Goal: Task Accomplishment & Management: Use online tool/utility

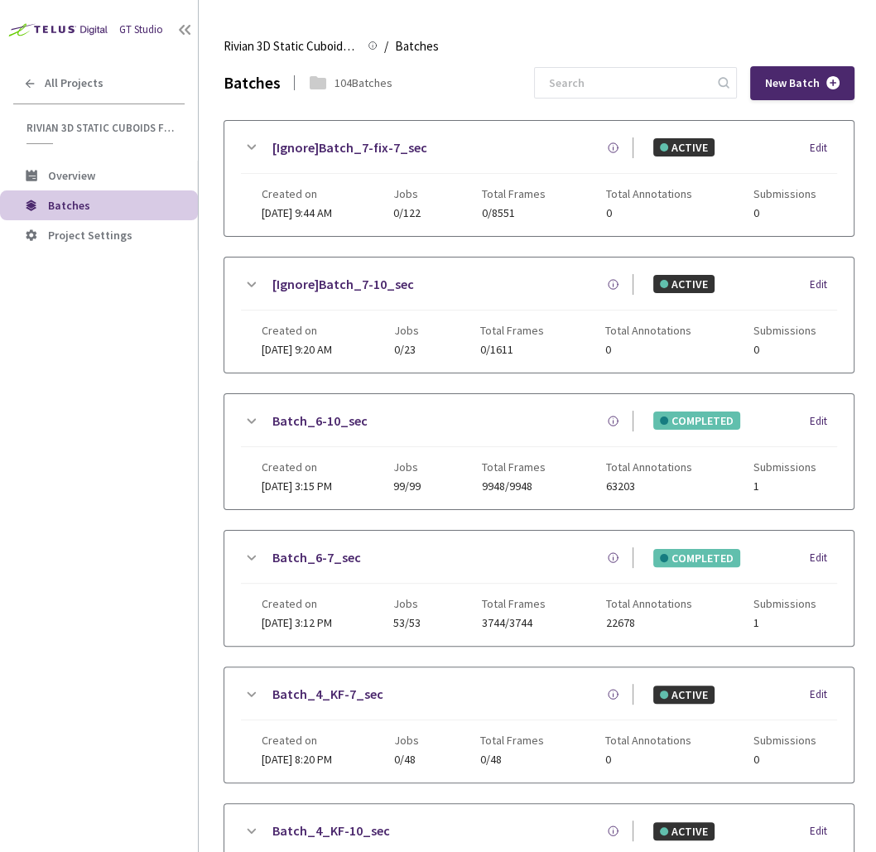
scroll to position [824, 0]
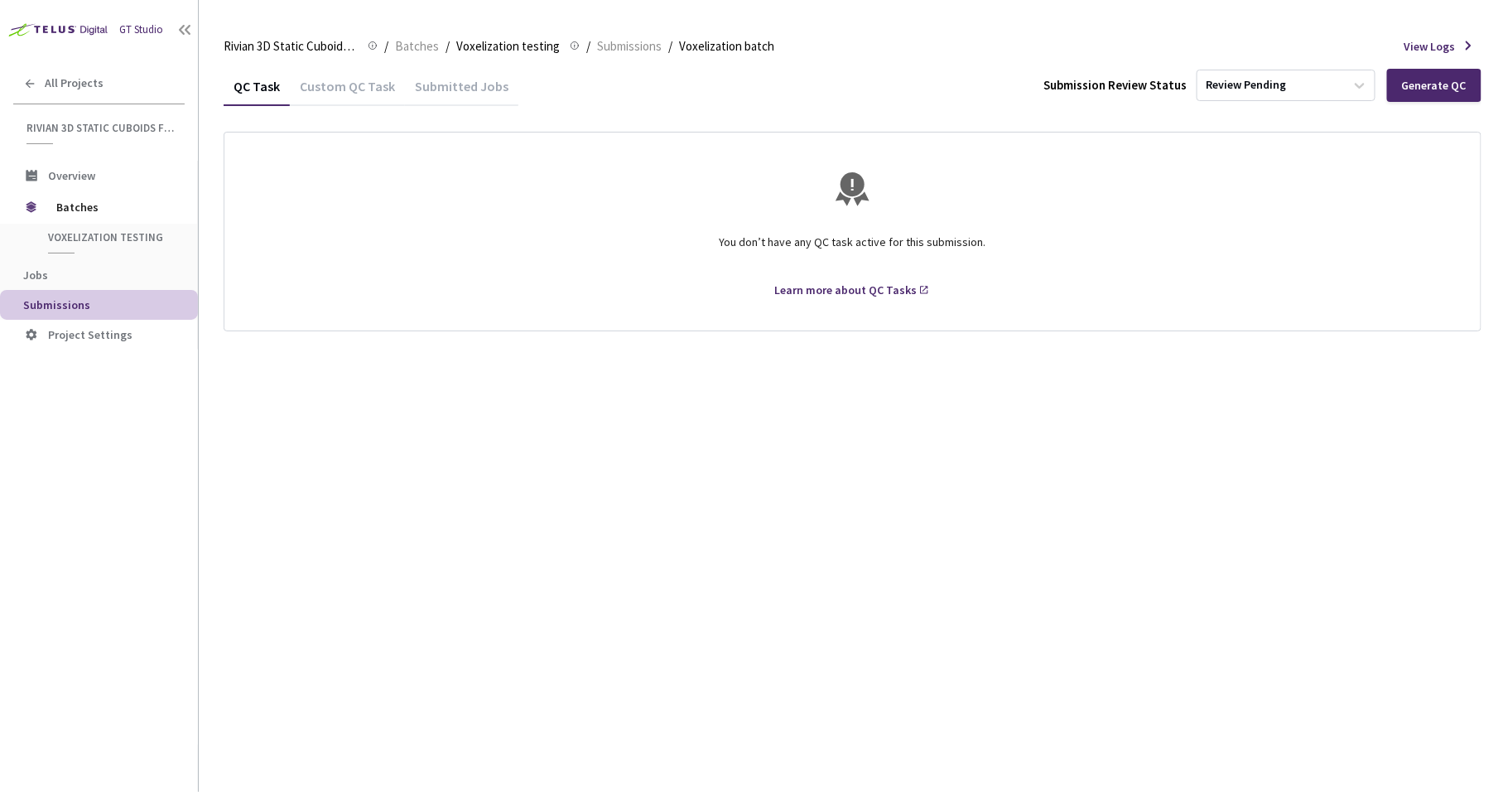
click at [340, 89] on div "Custom QC Task" at bounding box center [347, 92] width 115 height 28
click at [447, 88] on div "Submitted Jobs" at bounding box center [461, 92] width 113 height 28
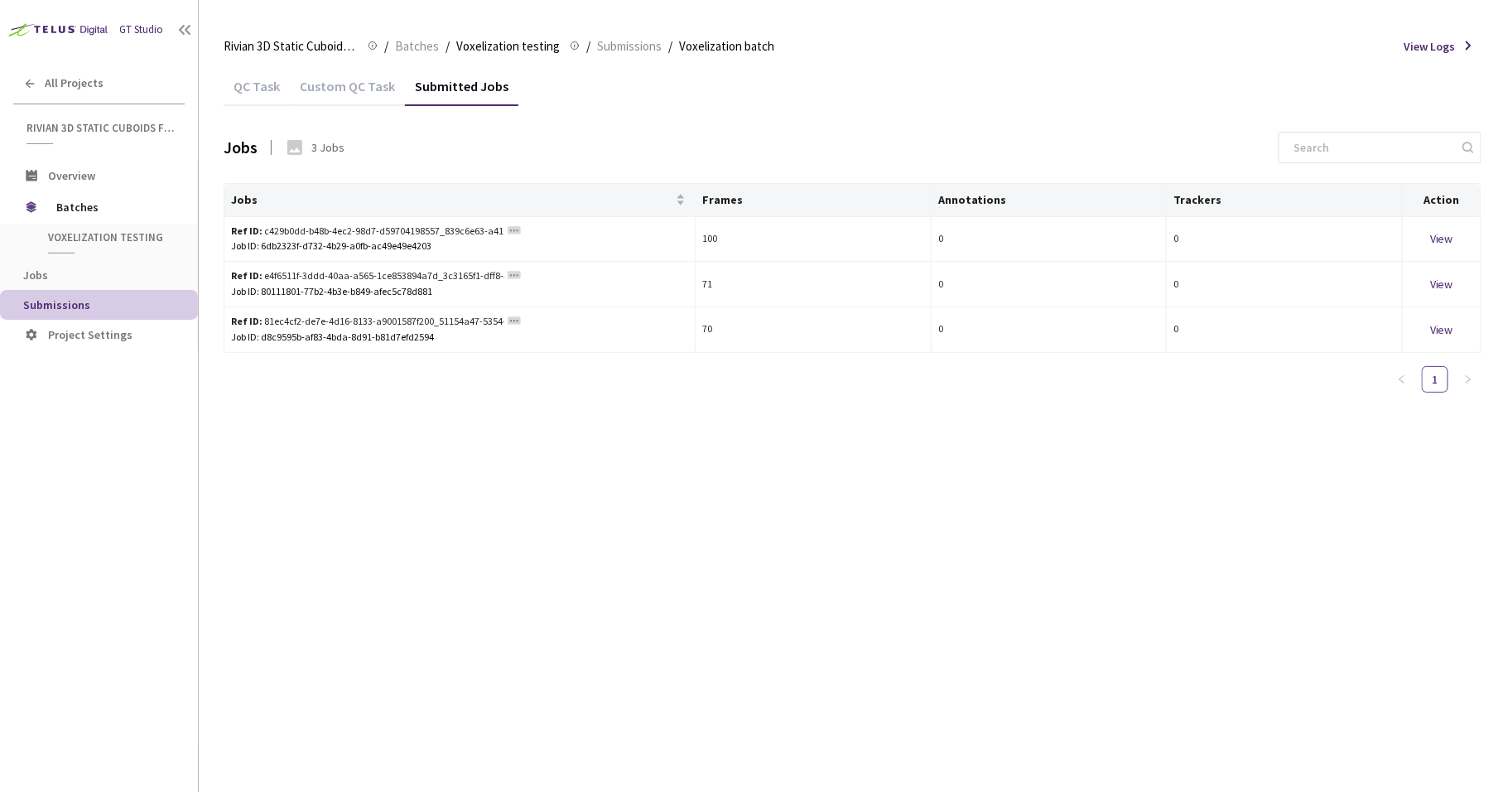
click at [253, 86] on div "QC Task" at bounding box center [257, 92] width 66 height 28
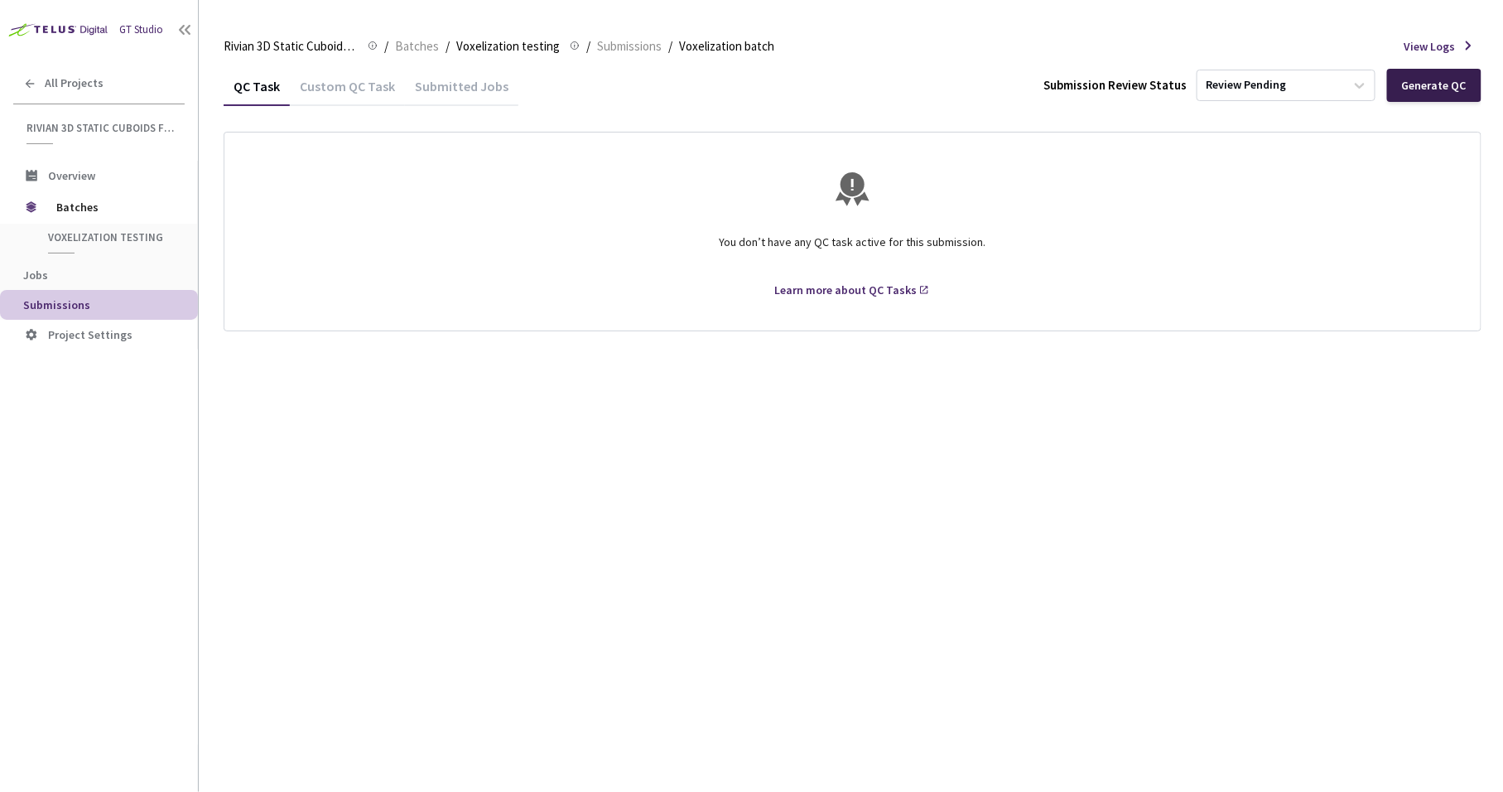
click at [876, 83] on div "Generate QC" at bounding box center [1434, 85] width 65 height 13
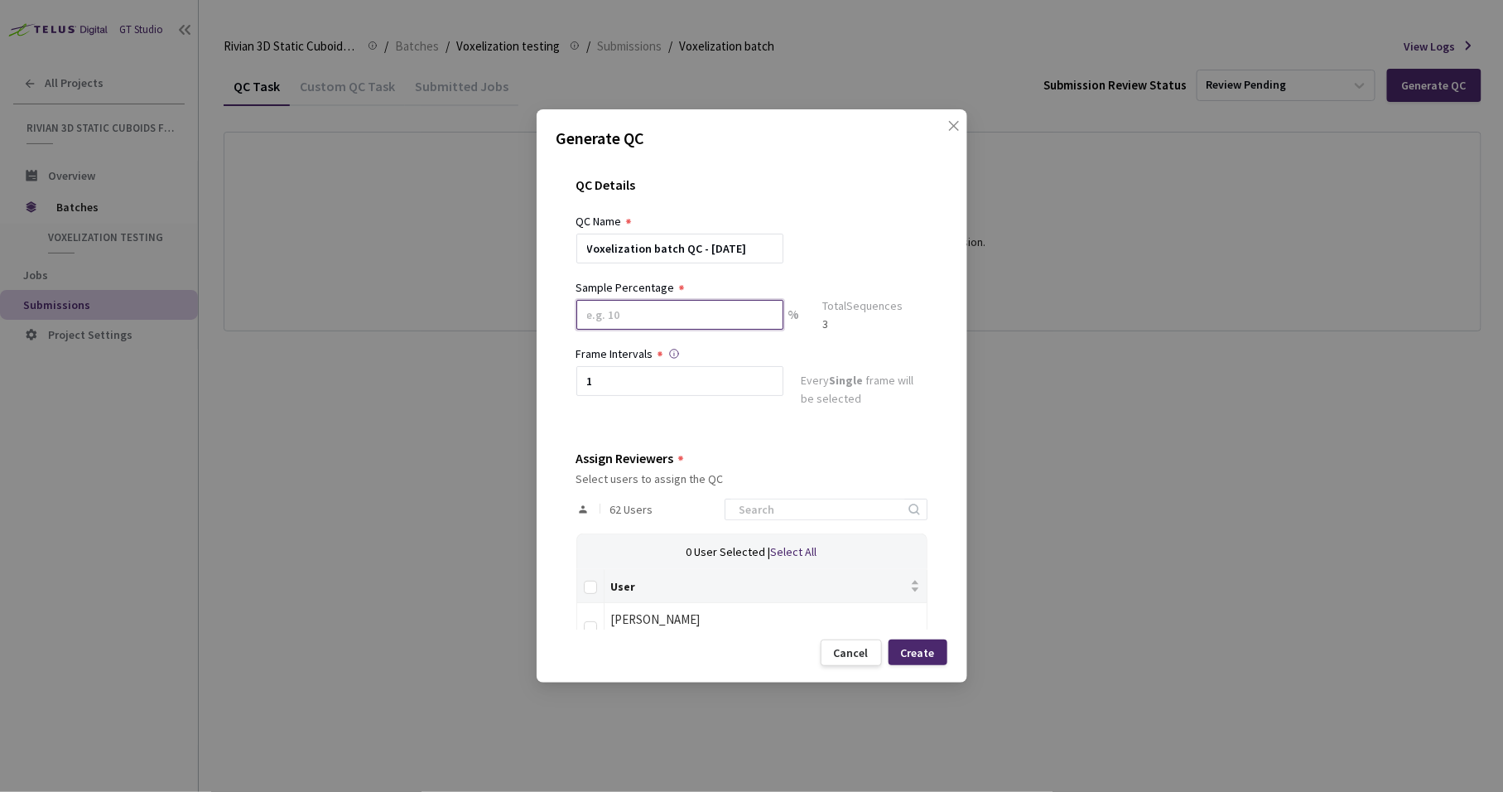
click at [741, 308] on input at bounding box center [680, 315] width 207 height 30
type input "100"
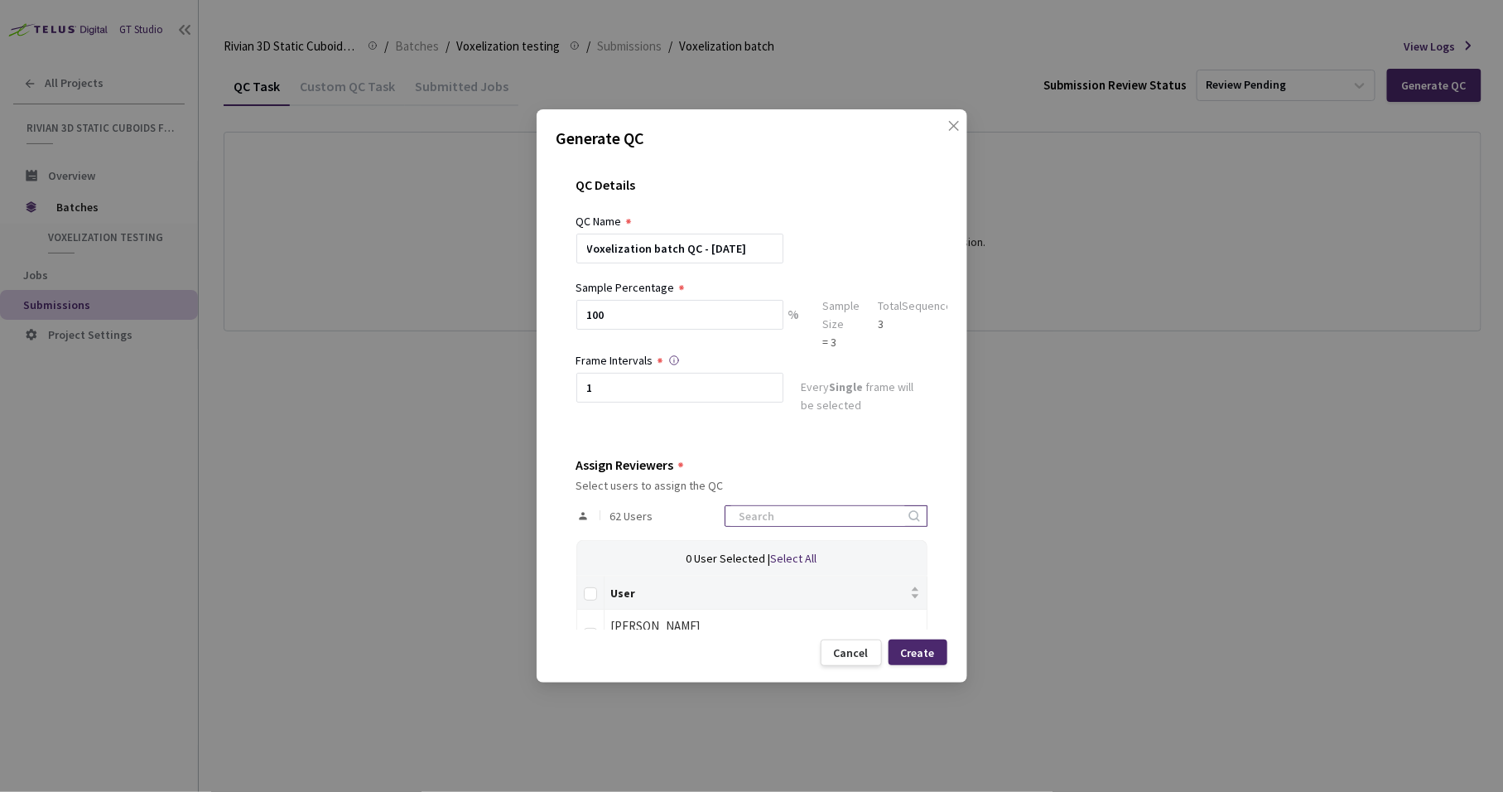
click at [813, 512] on input at bounding box center [818, 516] width 176 height 20
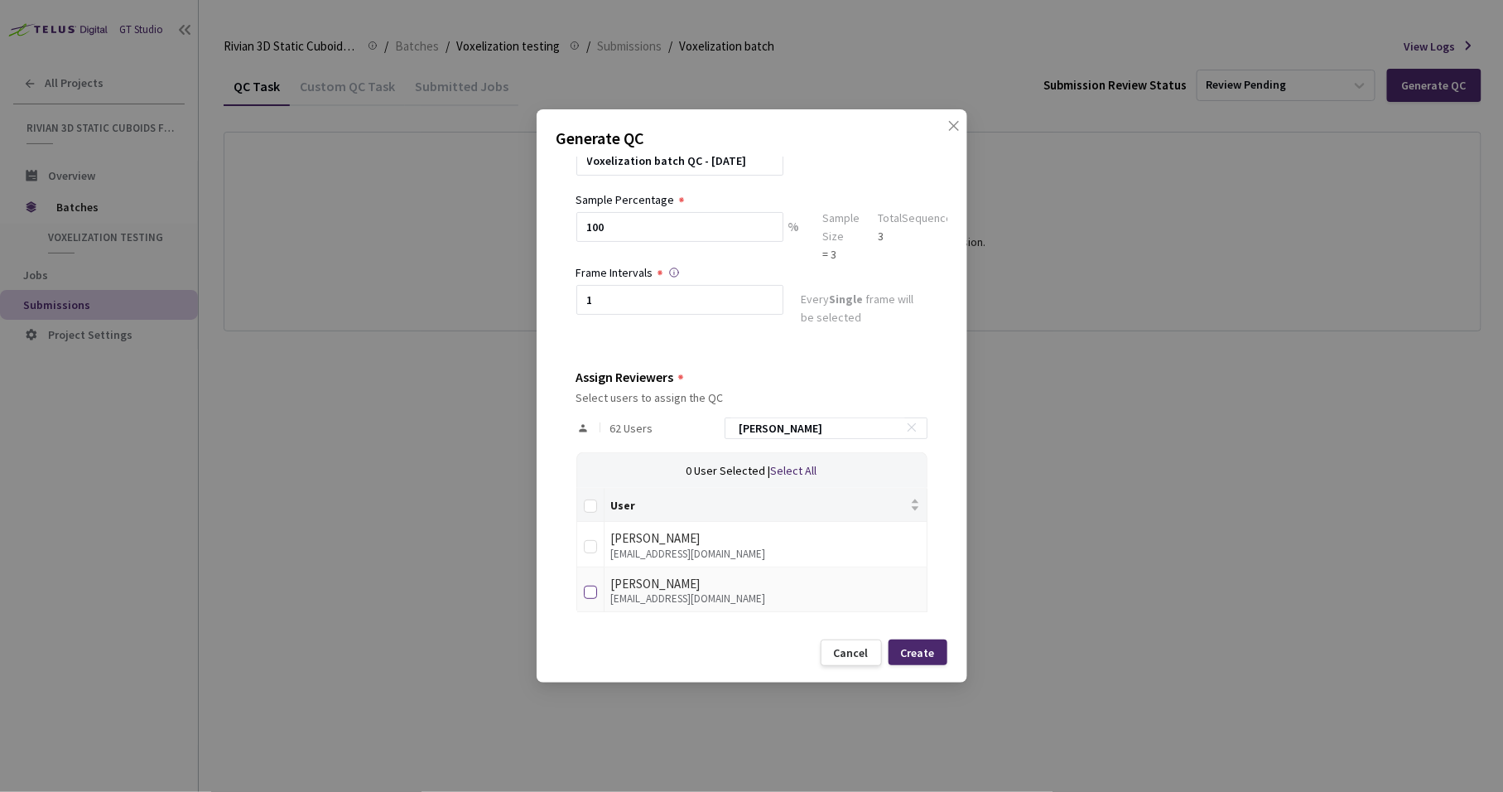
type input "ann"
click at [587, 591] on input "checkbox" at bounding box center [590, 592] width 13 height 13
checkbox input "true"
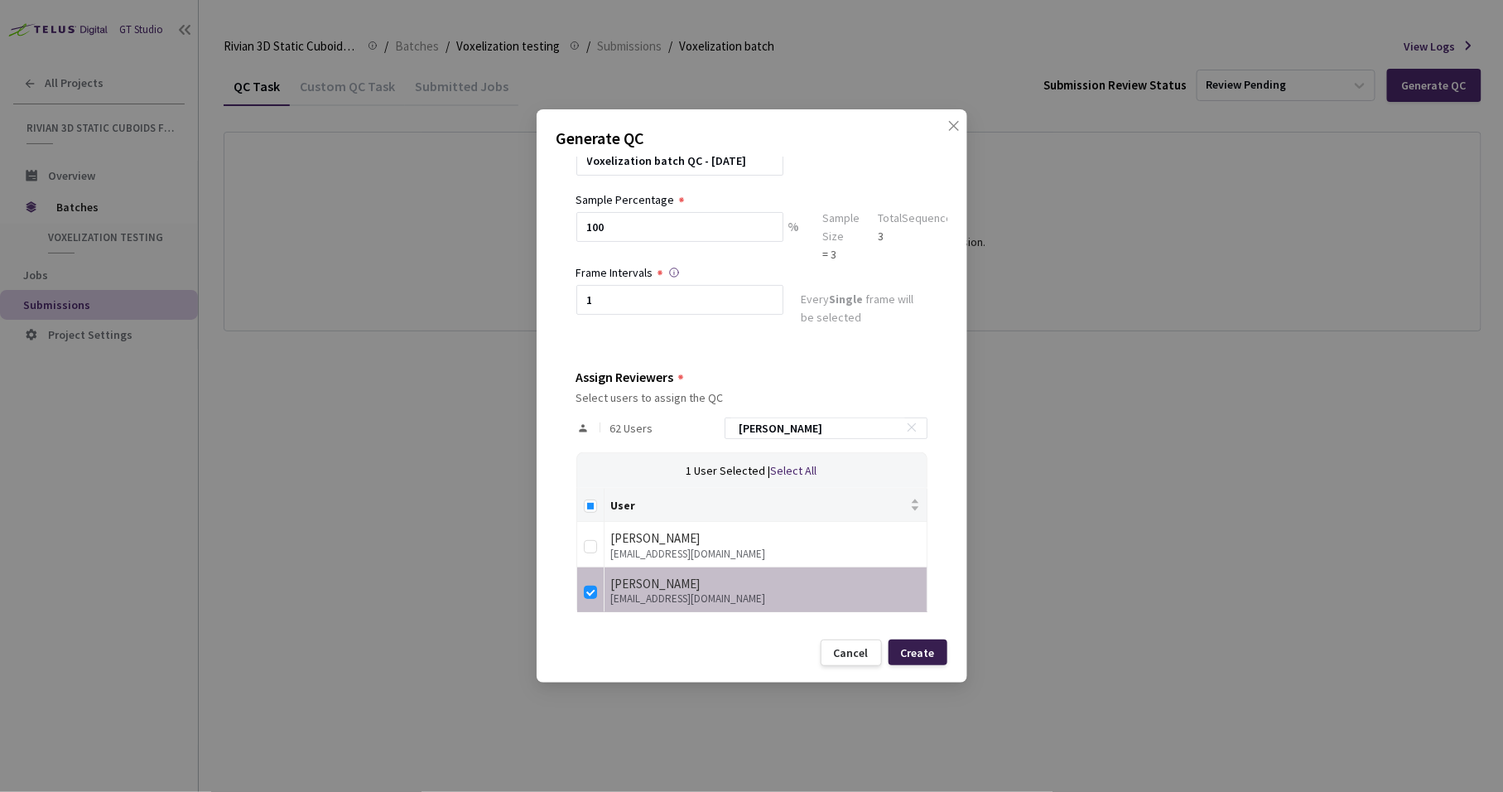
click at [876, 653] on div "Create" at bounding box center [918, 652] width 34 height 13
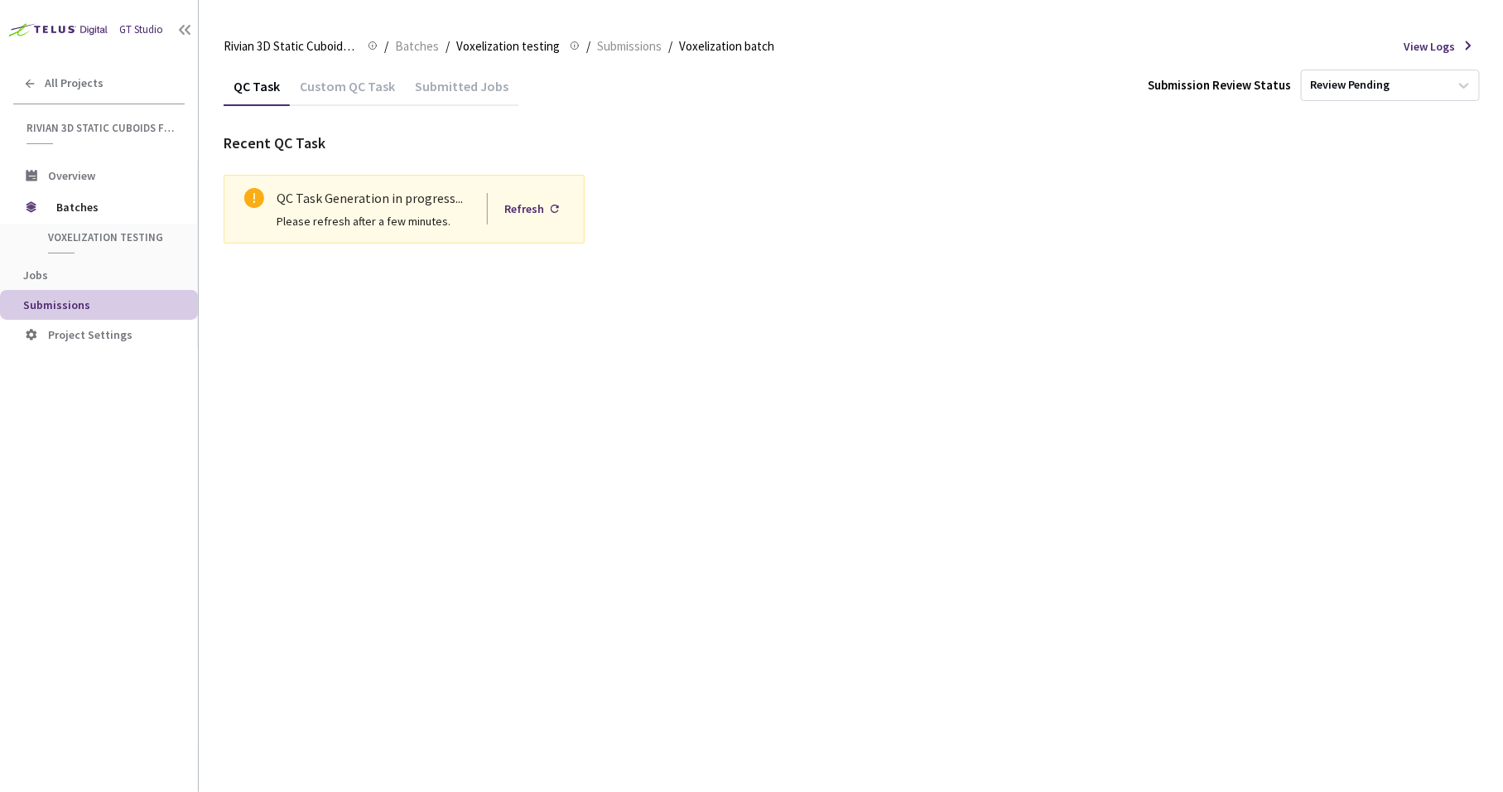
click at [390, 363] on div "QC Task Custom QC Task Submitted Jobs Submission Review Status Review Pending R…" at bounding box center [853, 429] width 1258 height 726
click at [526, 205] on div "Refresh" at bounding box center [524, 209] width 40 height 18
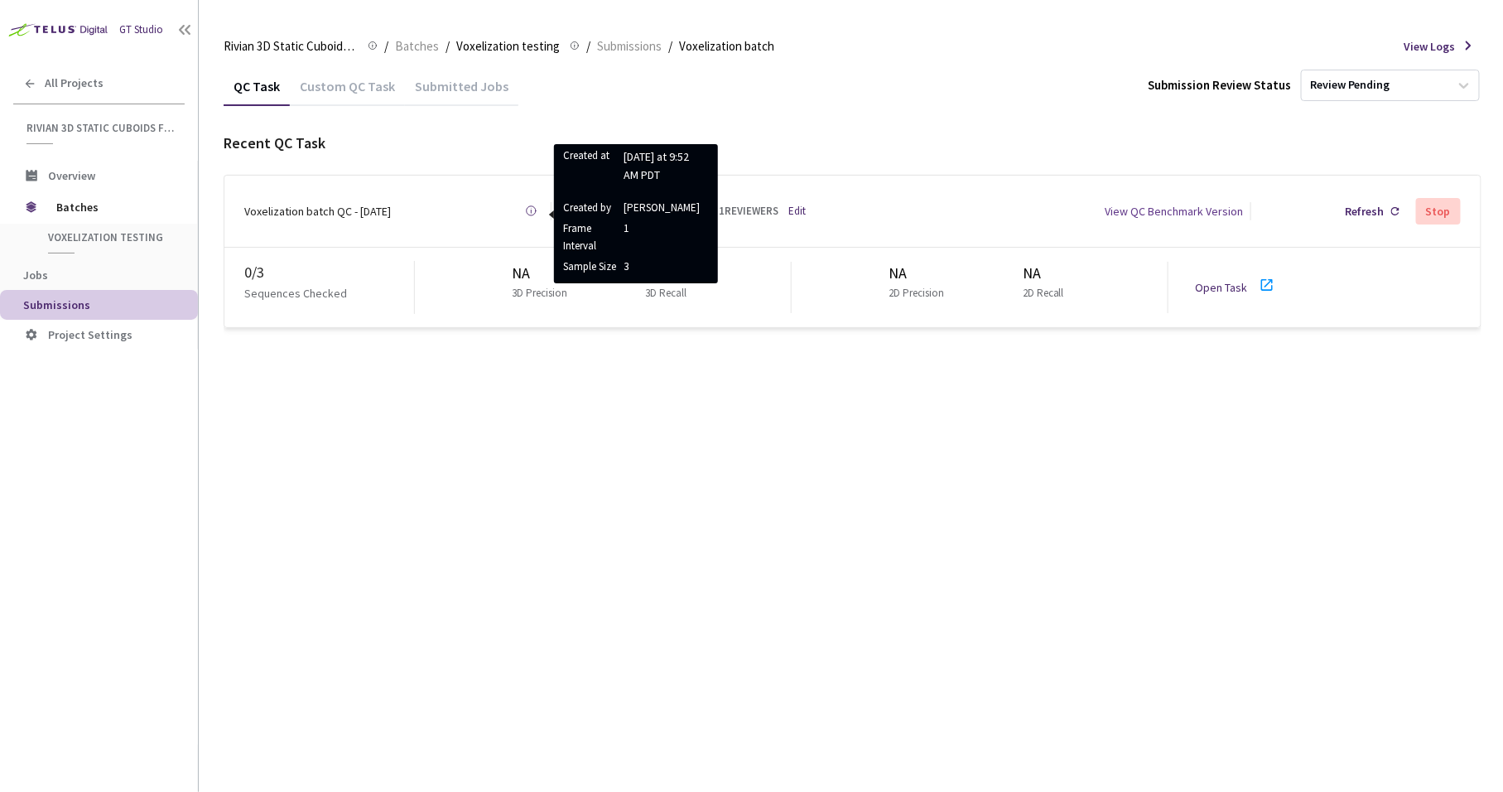
click at [381, 494] on div "QC Task Custom QC Task Submitted Jobs Submission Review Status Review Pending R…" at bounding box center [853, 429] width 1258 height 726
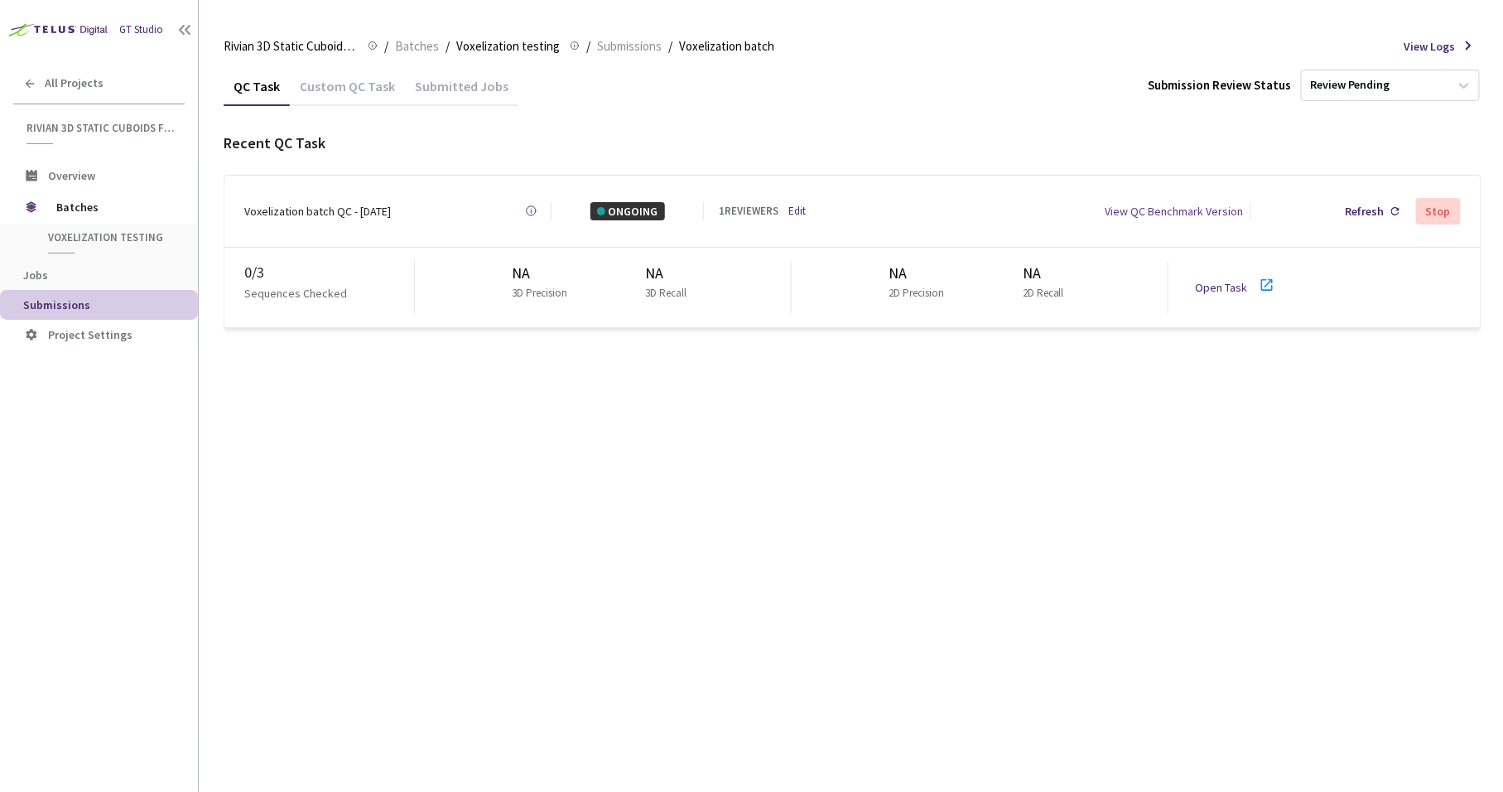
click at [1223, 280] on link "Open Task" at bounding box center [1221, 287] width 52 height 15
